Goal: Entertainment & Leisure: Consume media (video, audio)

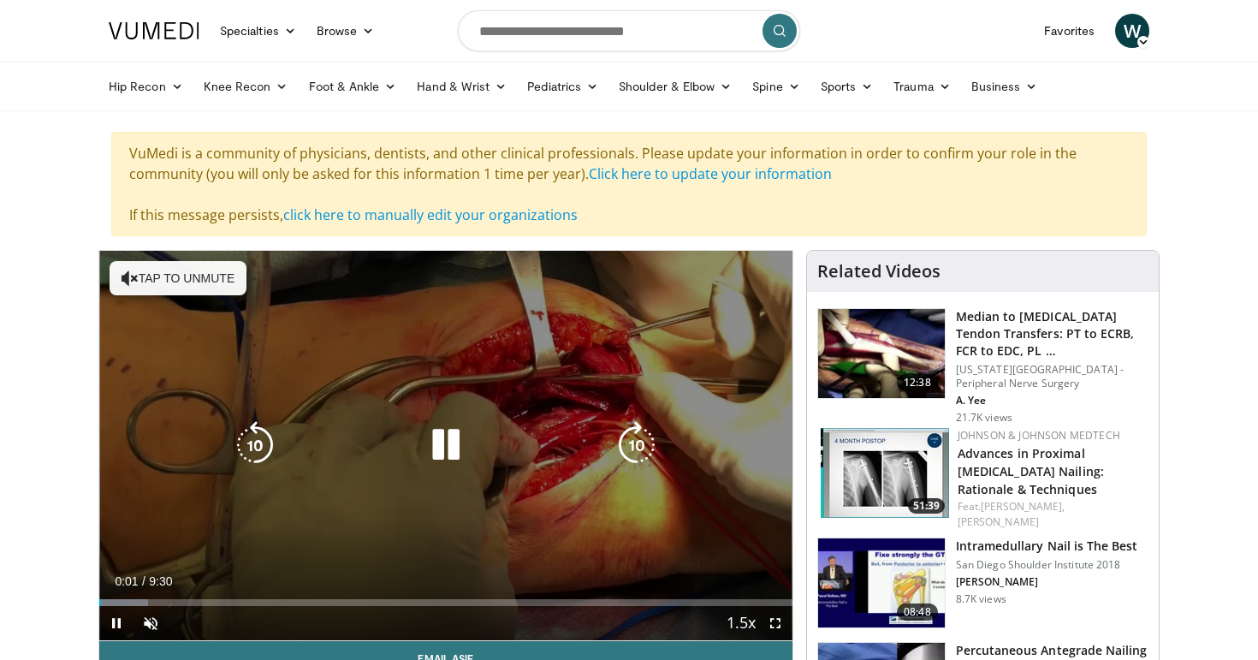
click at [184, 273] on button "Tap to unmute" at bounding box center [178, 278] width 137 height 34
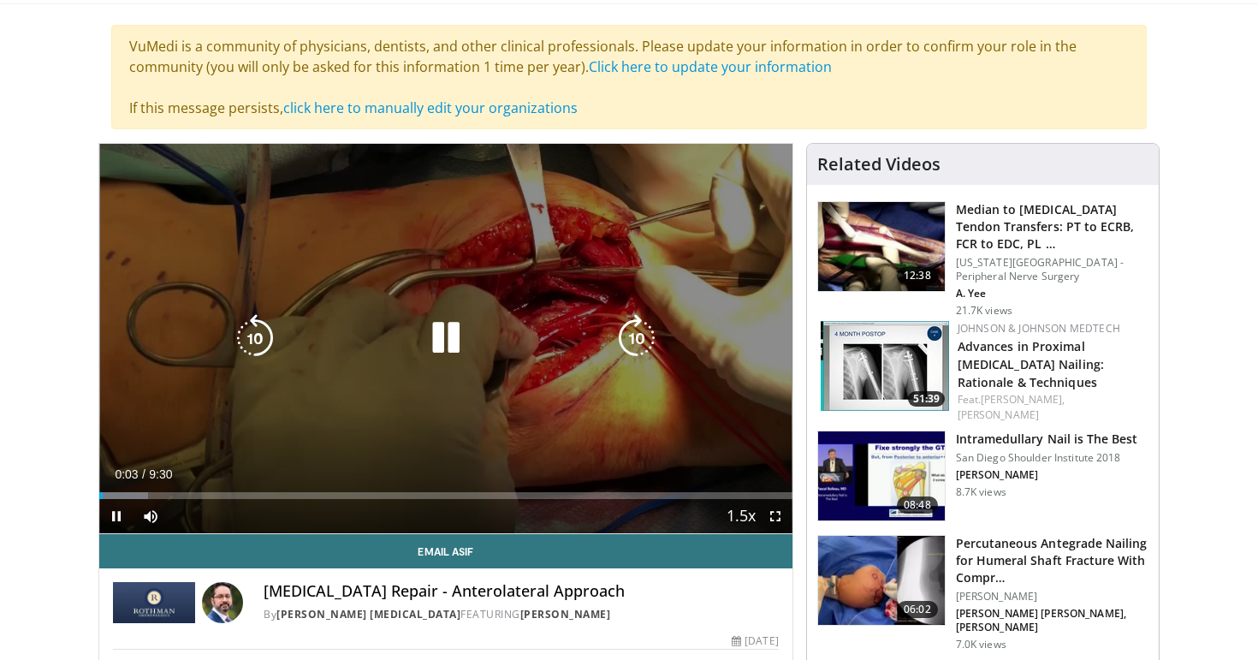
scroll to position [109, 0]
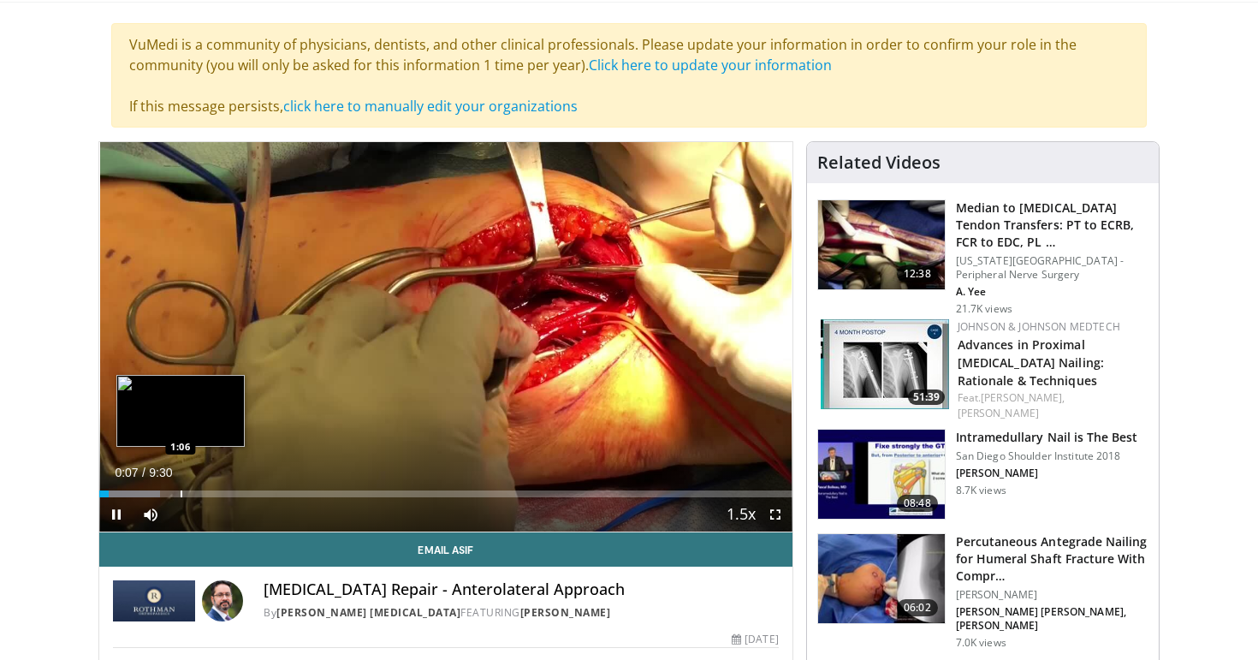
click at [181, 491] on div "Progress Bar" at bounding box center [182, 493] width 2 height 7
click at [193, 494] on div "Progress Bar" at bounding box center [194, 493] width 2 height 7
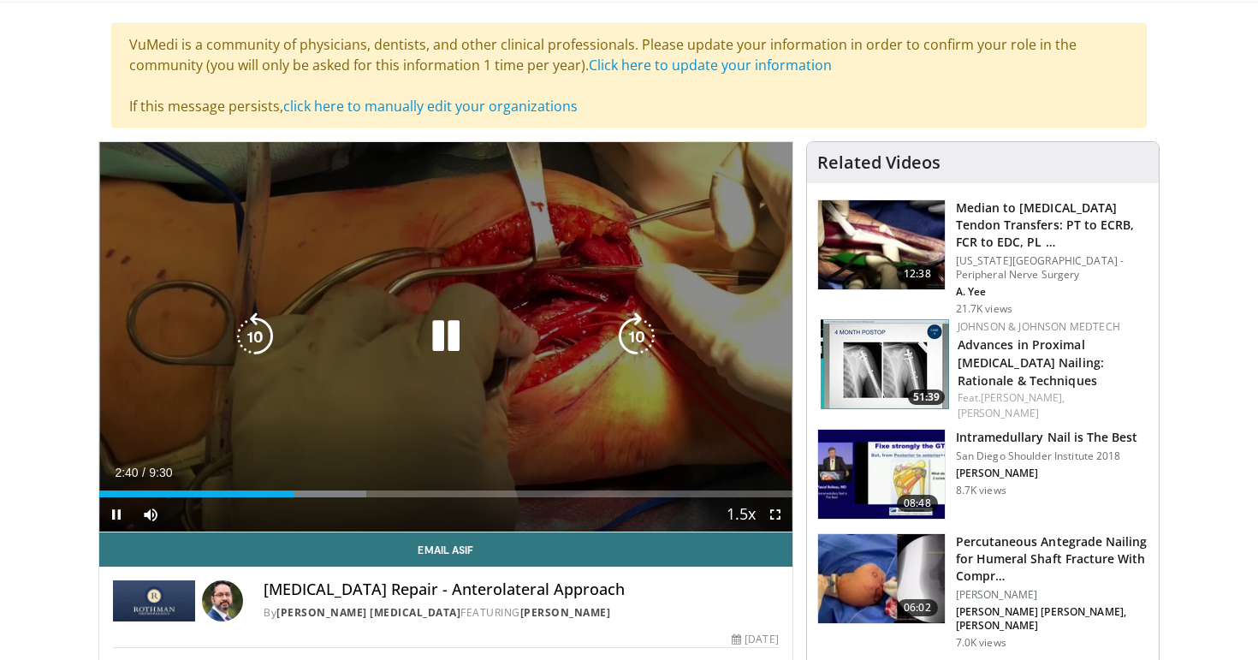
click at [447, 339] on icon "Video Player" at bounding box center [446, 336] width 48 height 48
click at [452, 334] on icon "Video Player" at bounding box center [446, 336] width 48 height 48
click at [449, 332] on icon "Video Player" at bounding box center [446, 336] width 48 height 48
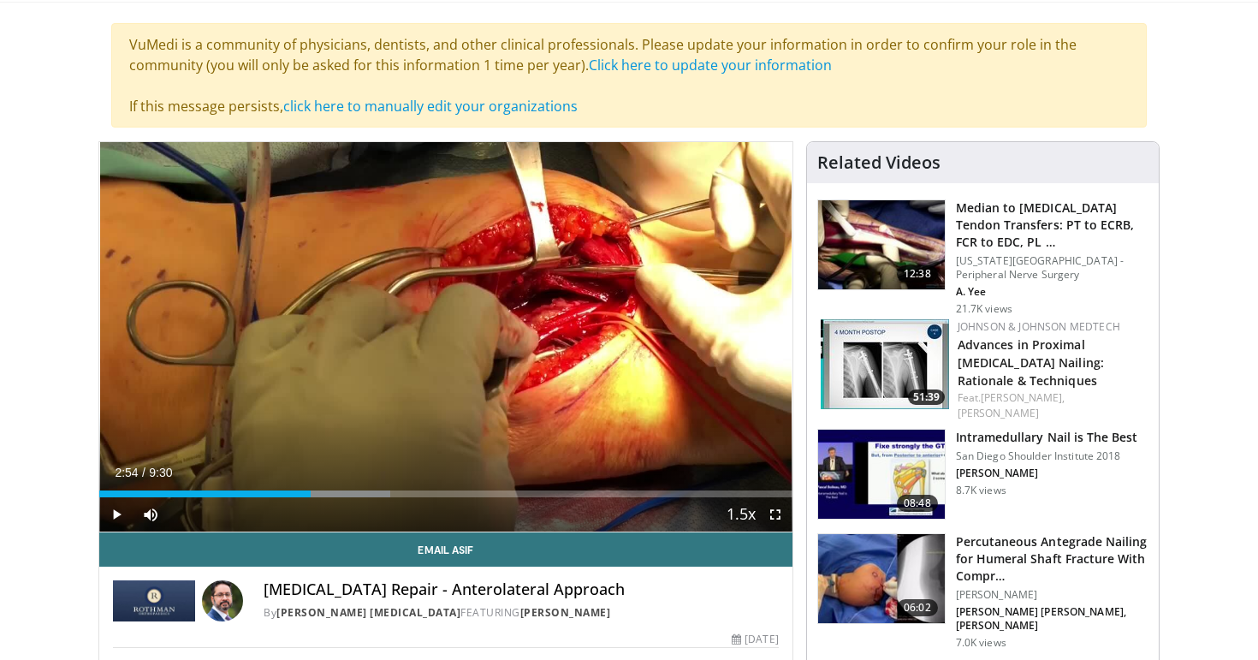
click at [449, 332] on div "10 seconds Tap to unmute" at bounding box center [445, 336] width 693 height 389
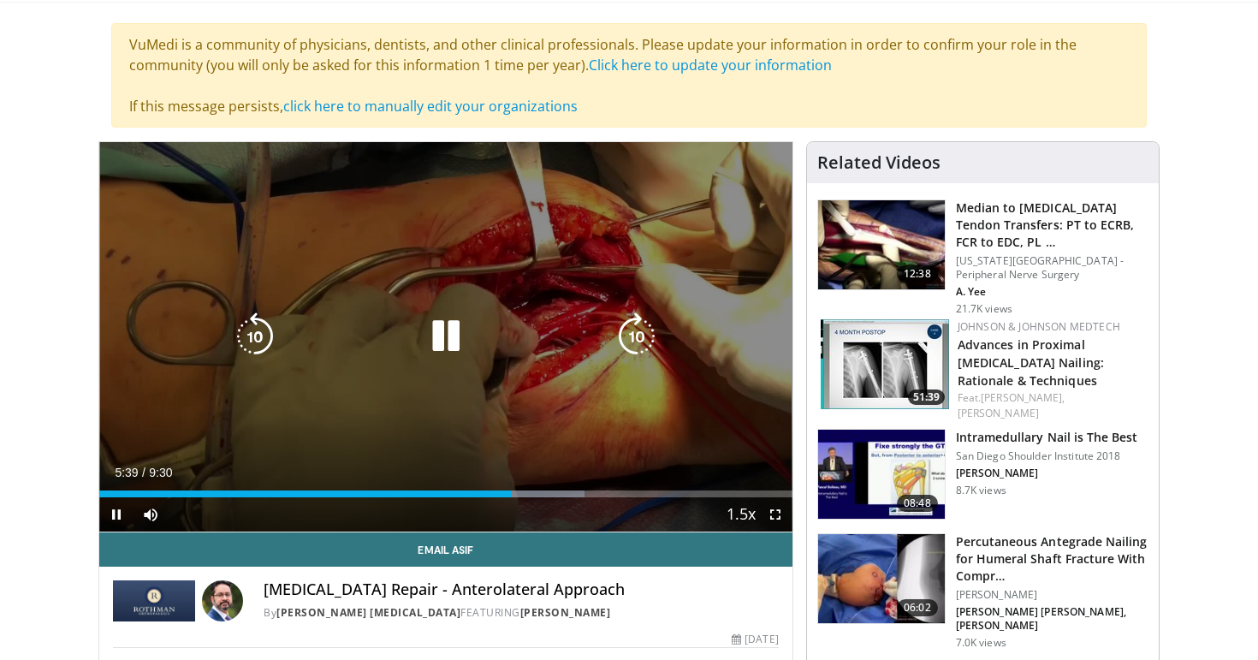
click at [452, 340] on icon "Video Player" at bounding box center [446, 336] width 48 height 48
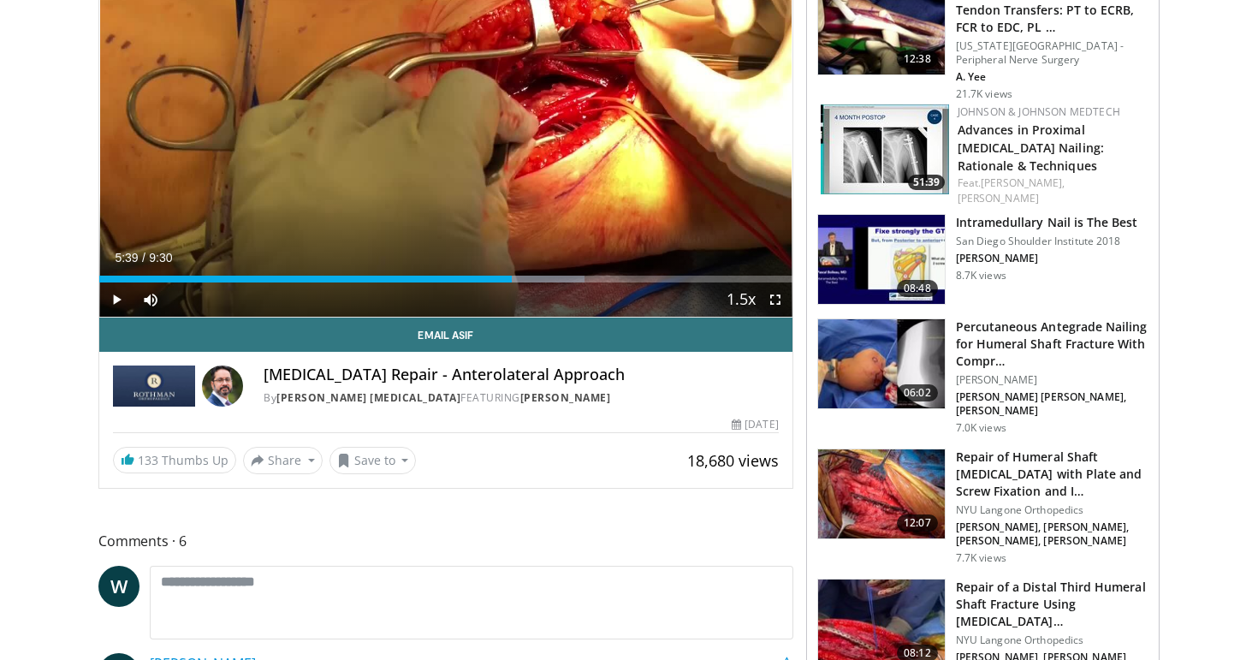
scroll to position [236, 0]
